Goal: Use online tool/utility: Utilize a website feature to perform a specific function

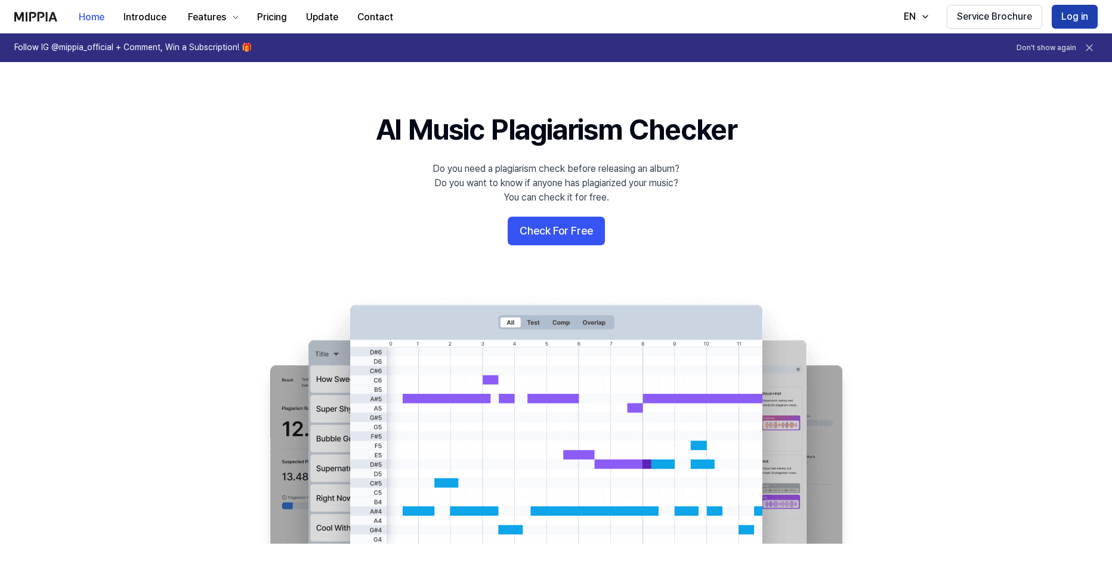
click at [1074, 13] on button "Log in" at bounding box center [1075, 17] width 46 height 24
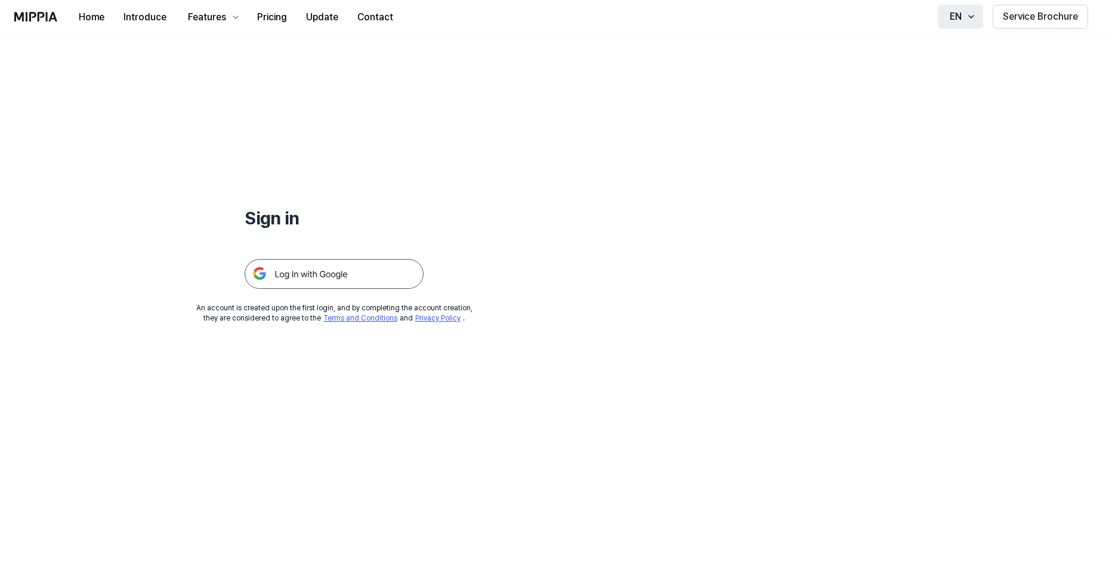
click at [964, 19] on div "EN" at bounding box center [956, 17] width 17 height 14
click at [337, 270] on img at bounding box center [334, 274] width 179 height 30
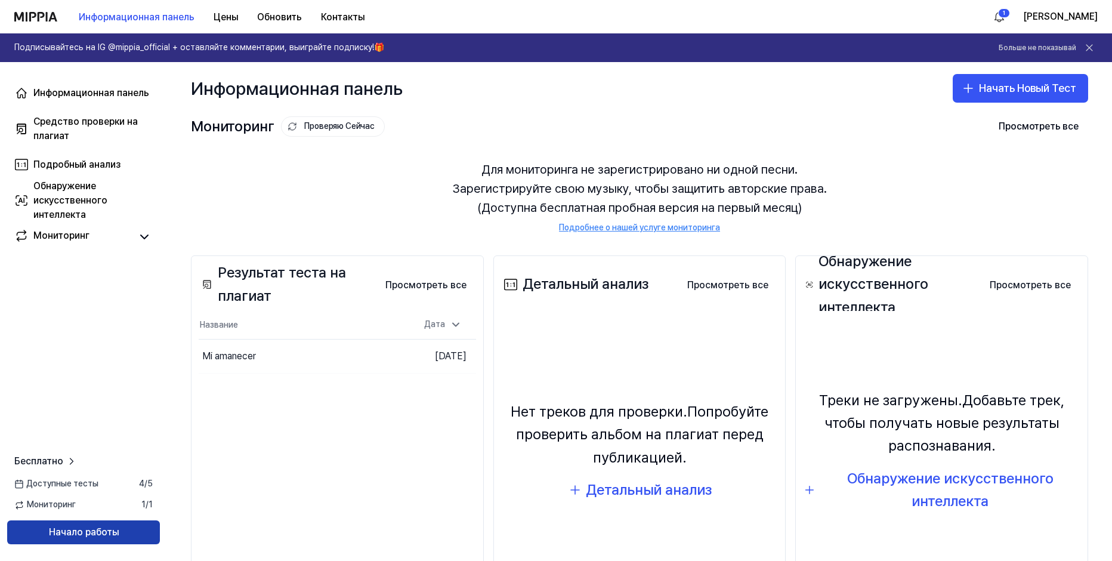
click at [82, 526] on ya-tr-span "Начало работы" at bounding box center [84, 532] width 70 height 14
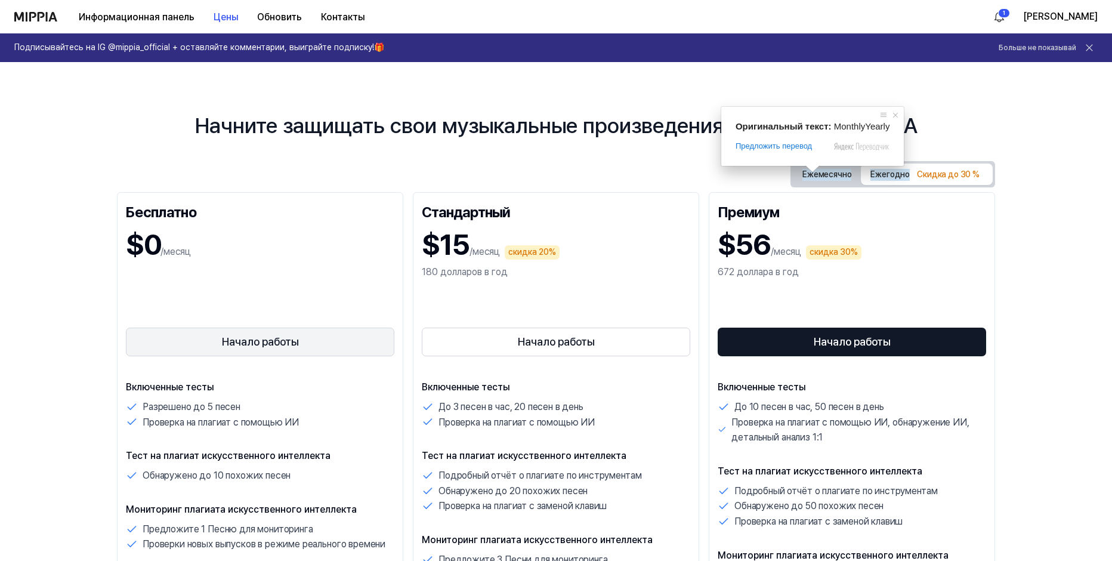
click at [248, 345] on ya-tr-span "Начало работы" at bounding box center [260, 342] width 77 height 17
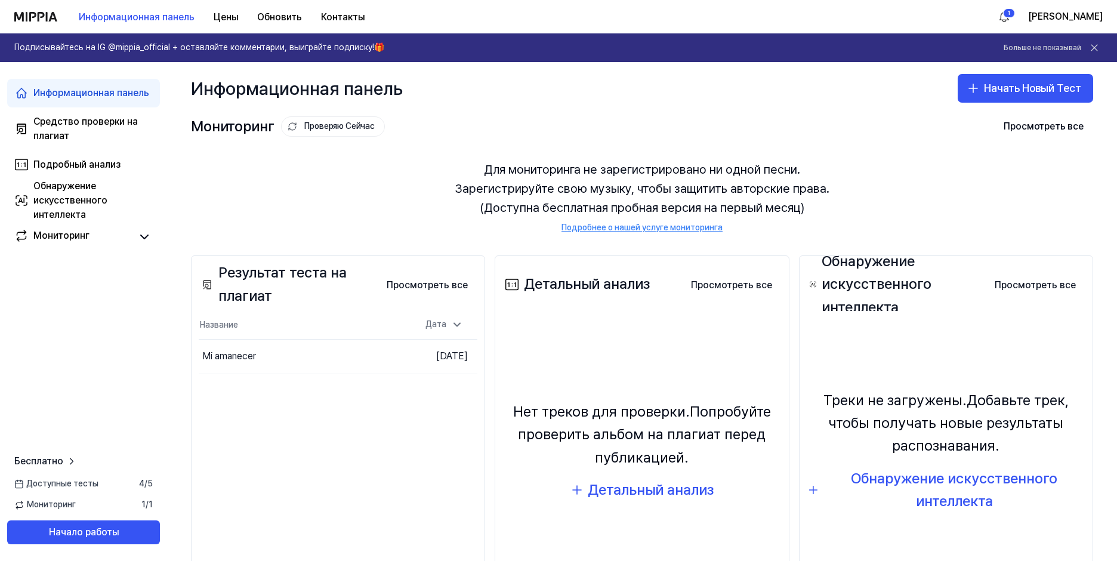
drag, startPoint x: 95, startPoint y: 322, endPoint x: 94, endPoint y: 315, distance: 7.3
click at [95, 322] on div "Информационная панель Средство проверки на плагиат Подробный анализ Обнаружение…" at bounding box center [83, 311] width 167 height 499
click at [62, 118] on ya-tr-span "Средство проверки на плагиат" at bounding box center [85, 129] width 104 height 26
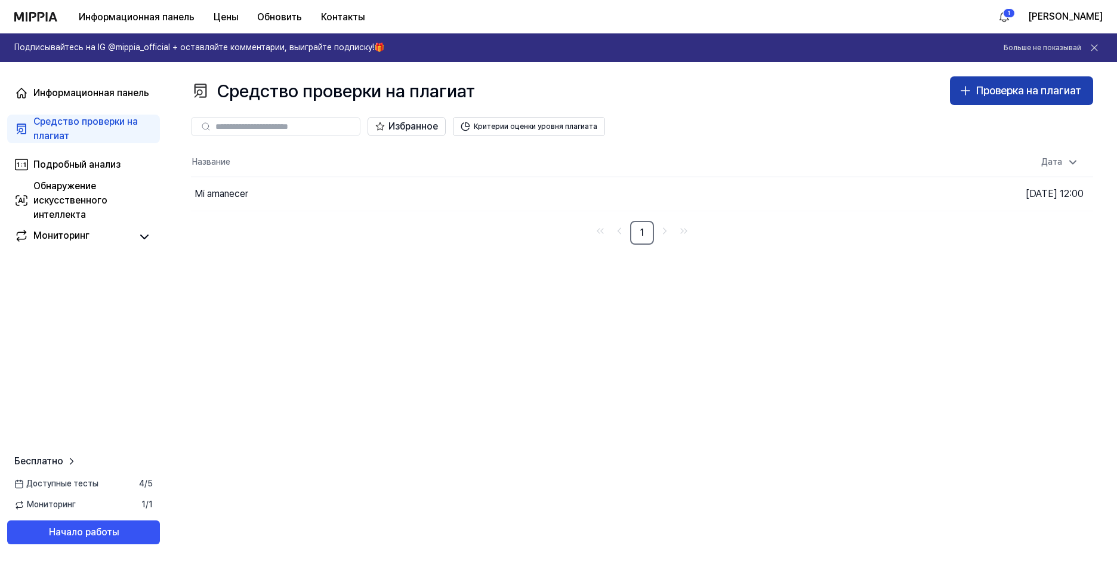
click at [1031, 97] on div "Проверка на плагиат" at bounding box center [1028, 90] width 105 height 17
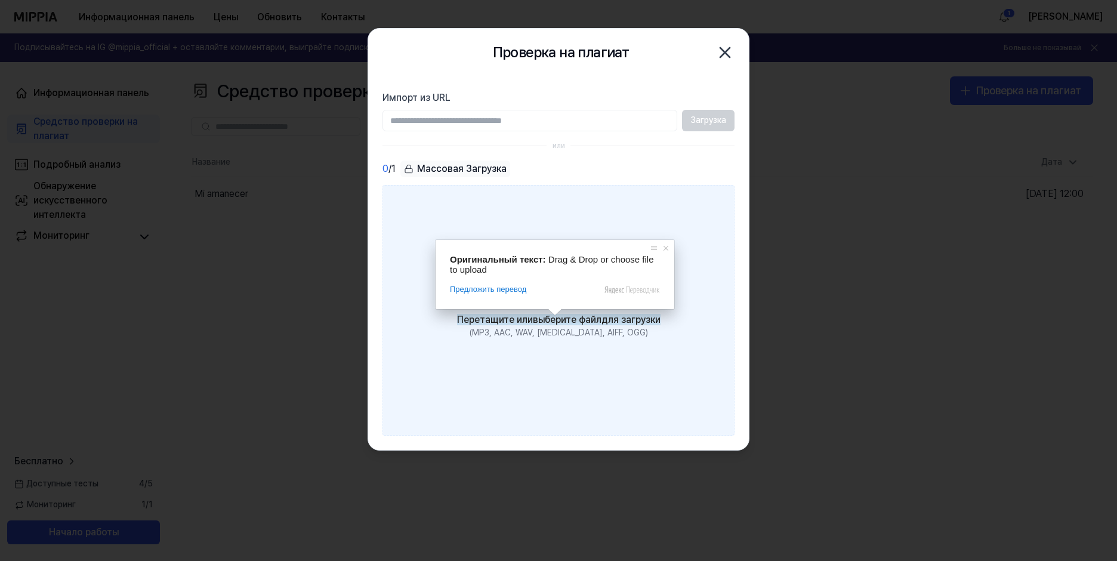
click at [556, 322] on ya-tr-span "выберите файл" at bounding box center [567, 319] width 69 height 11
click at [0, 0] on input "Перетащите или выберите файл для загрузки (MP3, AAC, WAV, FLAC, AIFF, OGG)" at bounding box center [0, 0] width 0 height 0
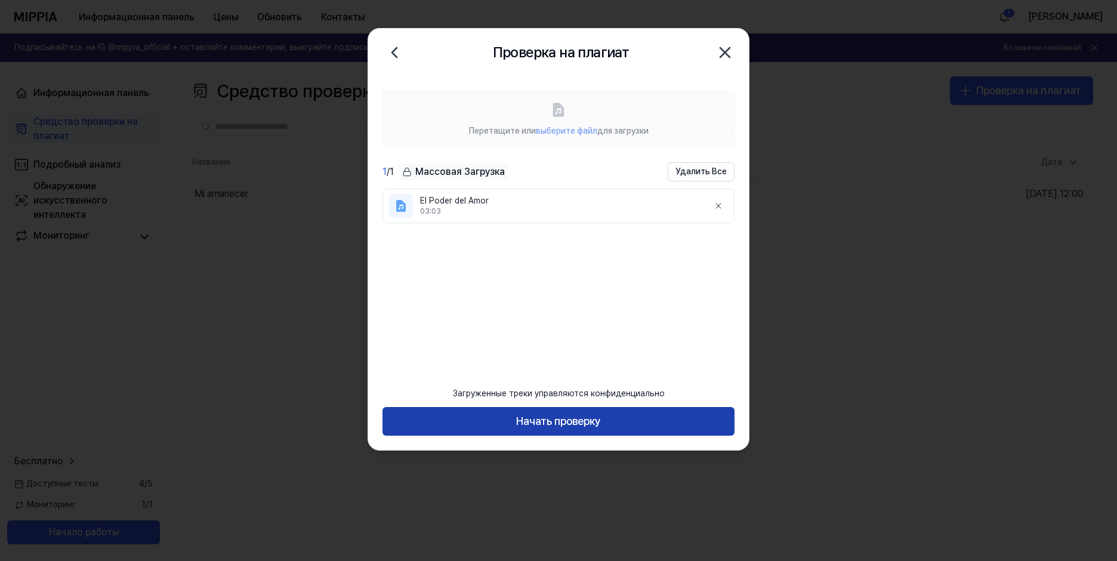
click at [546, 421] on ya-tr-span "Начать проверку" at bounding box center [558, 421] width 85 height 17
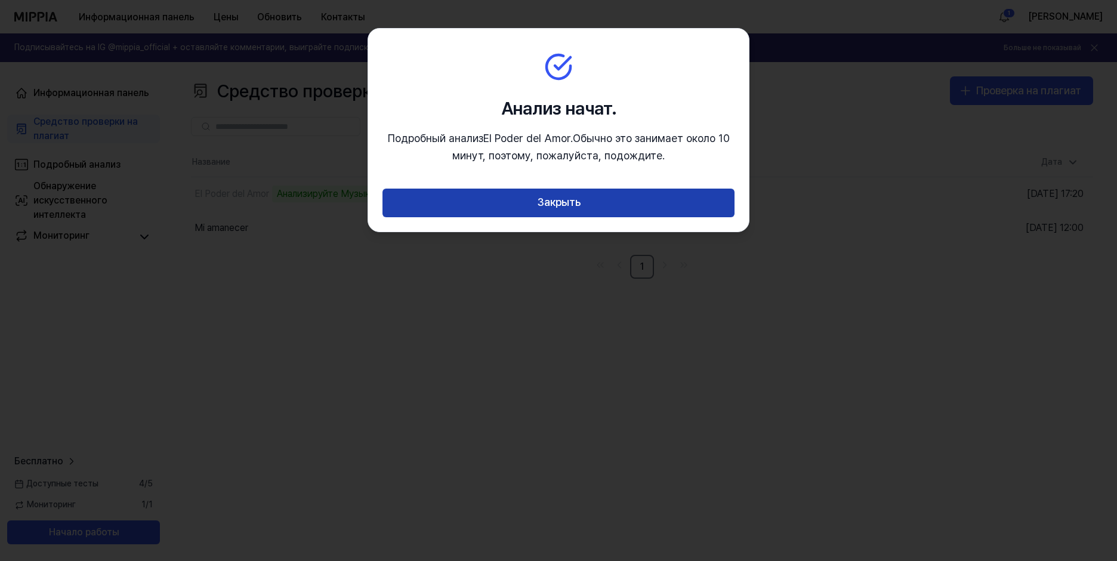
click at [601, 203] on button "Закрыть" at bounding box center [559, 203] width 352 height 29
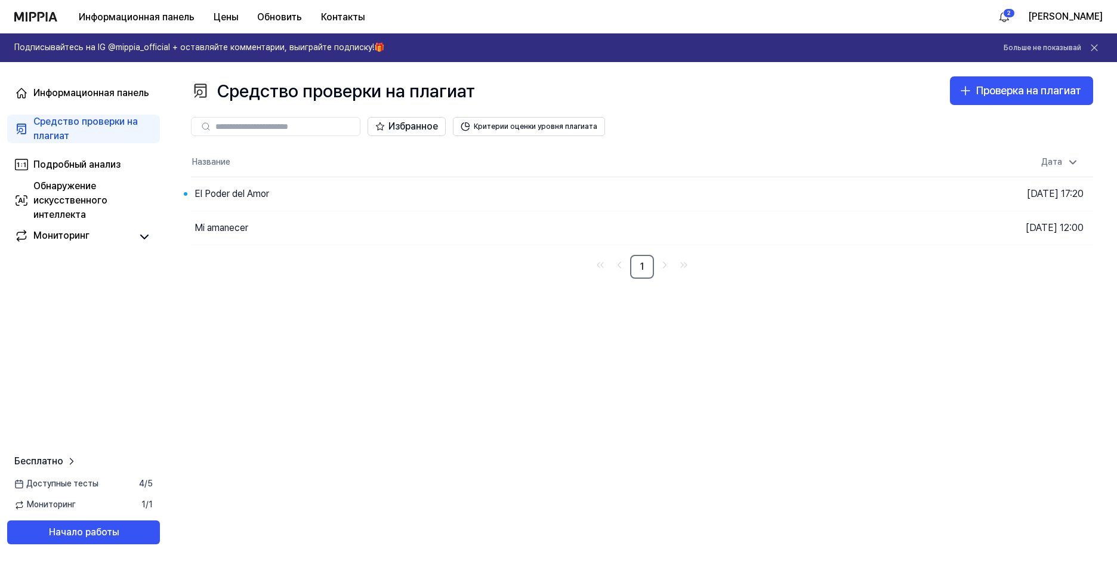
click at [0, 0] on ya-tr-span "Перейти к результатам" at bounding box center [0, 0] width 0 height 0
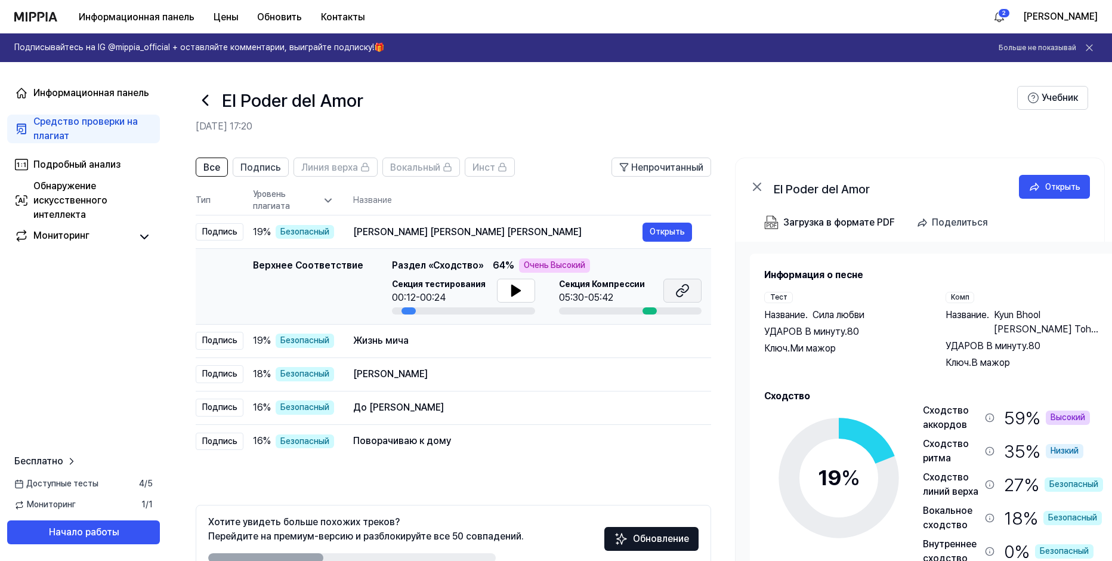
click at [684, 287] on icon at bounding box center [683, 290] width 14 height 14
